Goal: Transaction & Acquisition: Purchase product/service

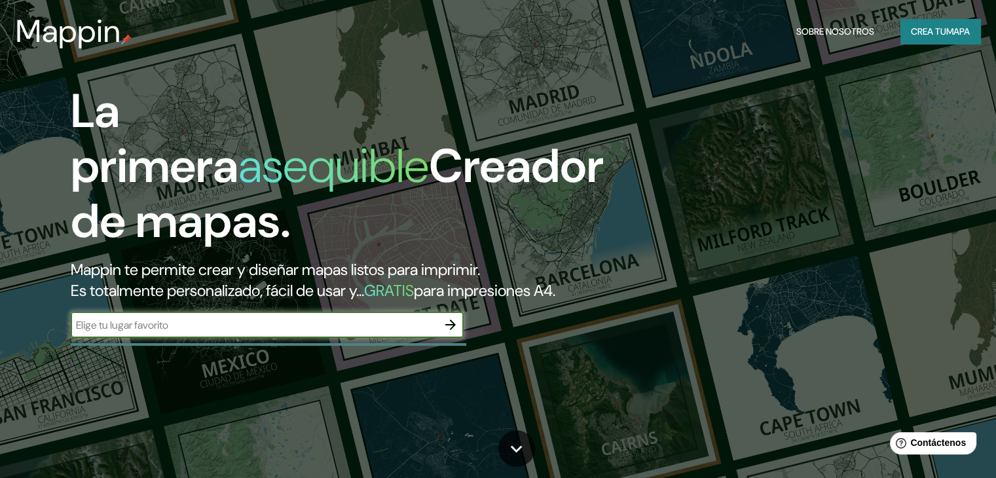
click at [311, 333] on input "text" at bounding box center [254, 325] width 367 height 15
type input "san isidro"
click at [453, 330] on icon "button" at bounding box center [450, 325] width 10 height 10
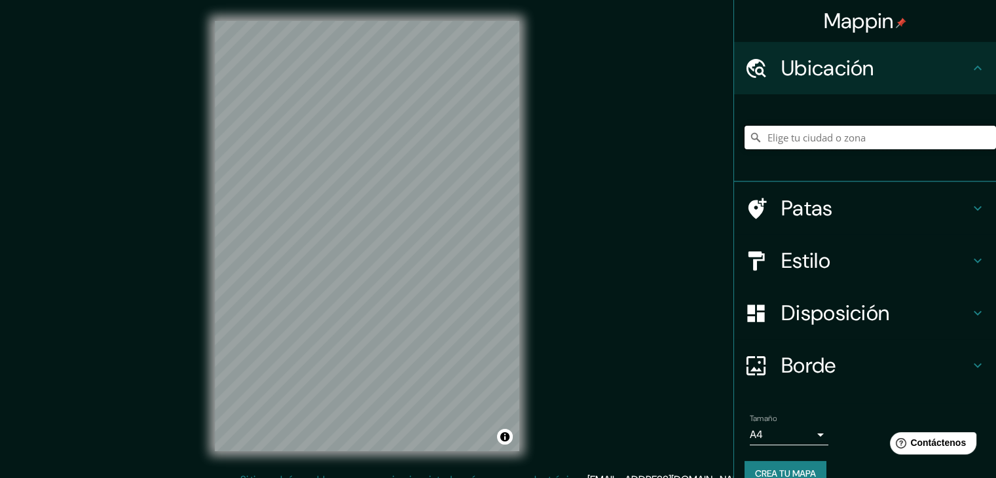
click at [848, 139] on input "Elige tu ciudad o zona" at bounding box center [871, 138] width 252 height 24
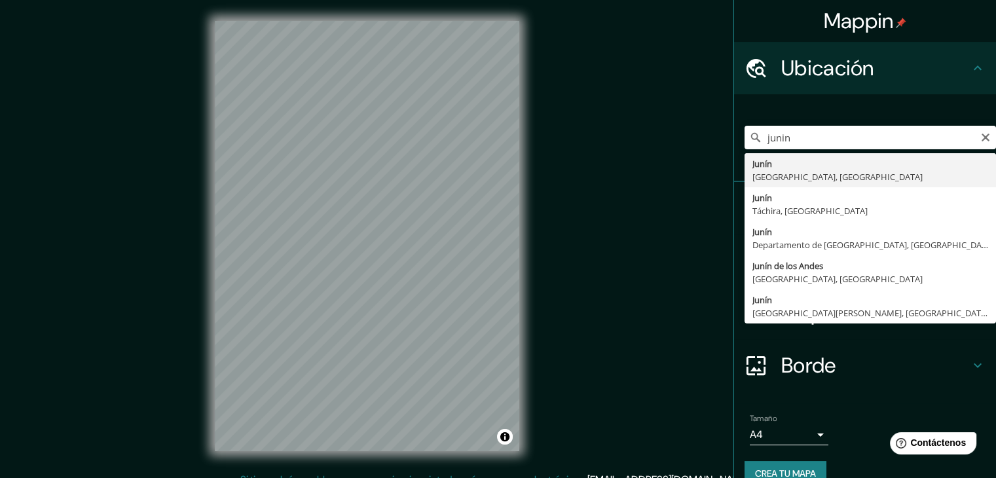
type input "[GEOGRAPHIC_DATA], [GEOGRAPHIC_DATA], [GEOGRAPHIC_DATA]"
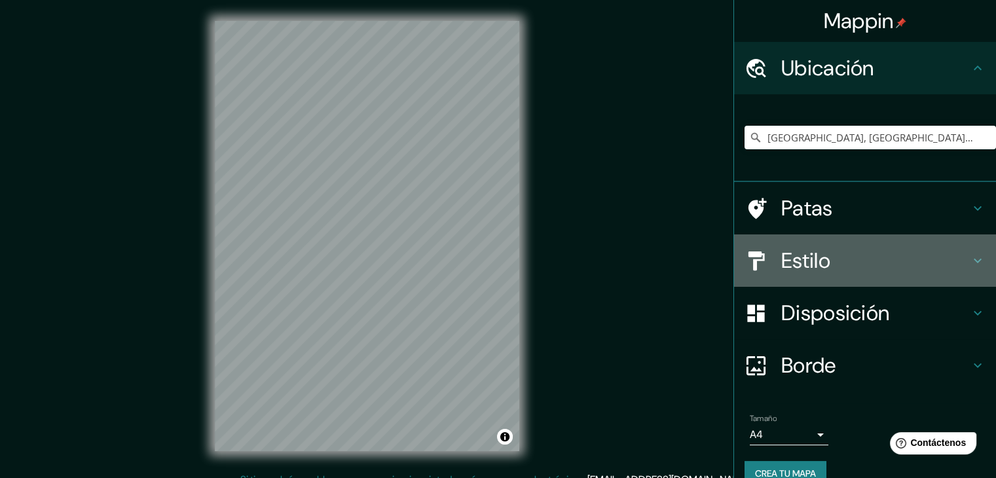
click at [971, 260] on icon at bounding box center [978, 261] width 16 height 16
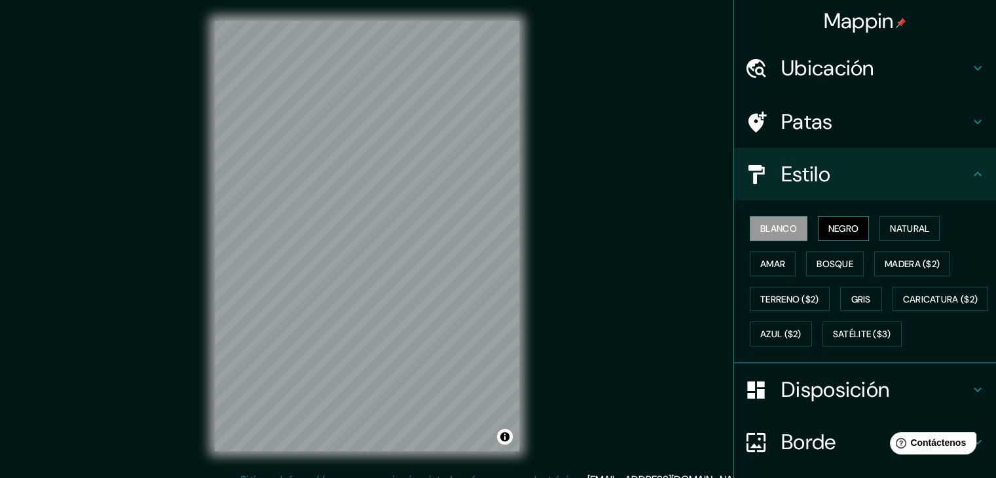
click at [830, 224] on font "Negro" at bounding box center [844, 229] width 31 height 12
